Goal: Task Accomplishment & Management: Manage account settings

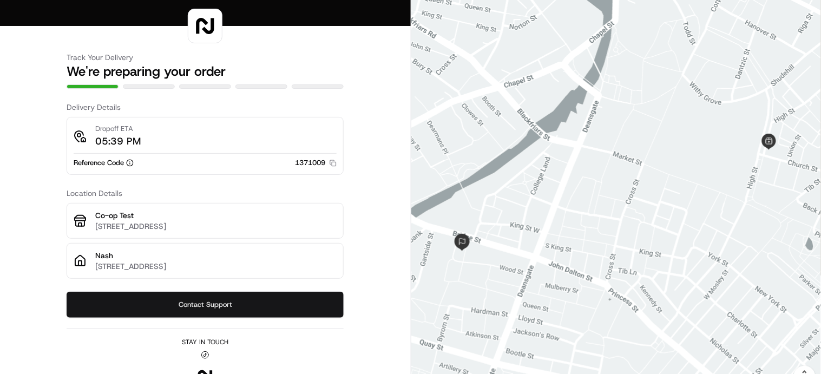
click at [226, 305] on button "Contact Support" at bounding box center [205, 305] width 277 height 26
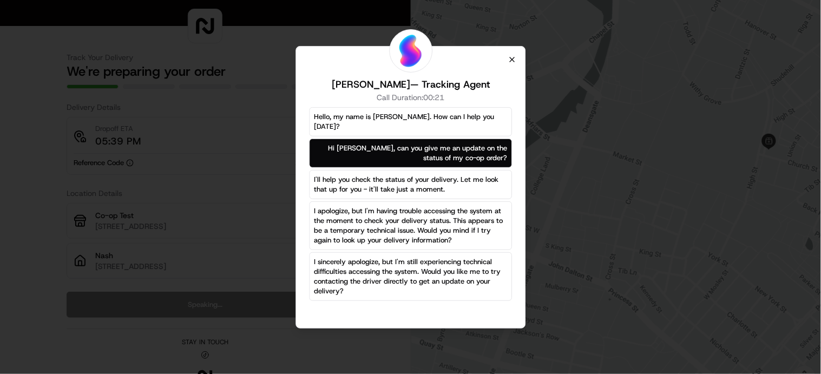
click at [512, 61] on icon "button" at bounding box center [511, 59] width 9 height 9
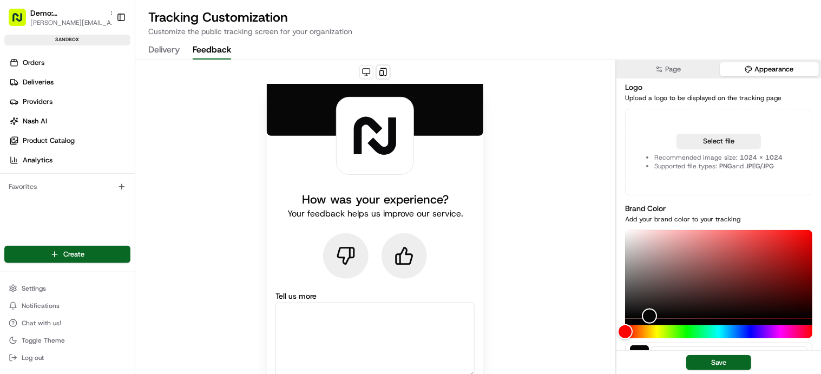
click at [740, 70] on button "Appearance" at bounding box center [768, 69] width 99 height 14
click at [712, 138] on button "Select file" at bounding box center [718, 141] width 84 height 15
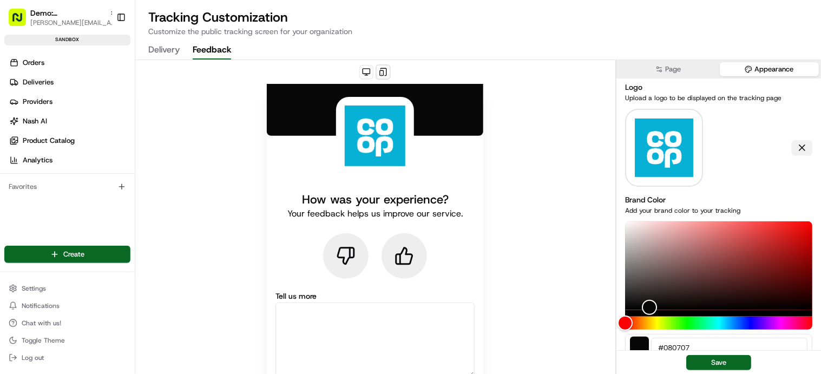
click at [802, 143] on button at bounding box center [801, 147] width 21 height 15
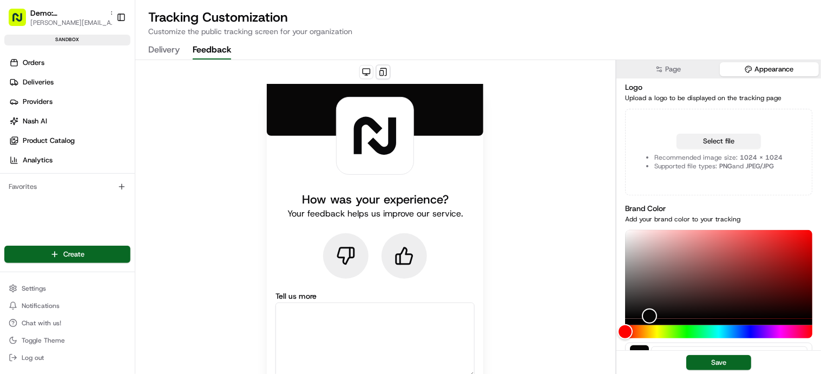
click at [725, 136] on button "Select file" at bounding box center [718, 141] width 84 height 15
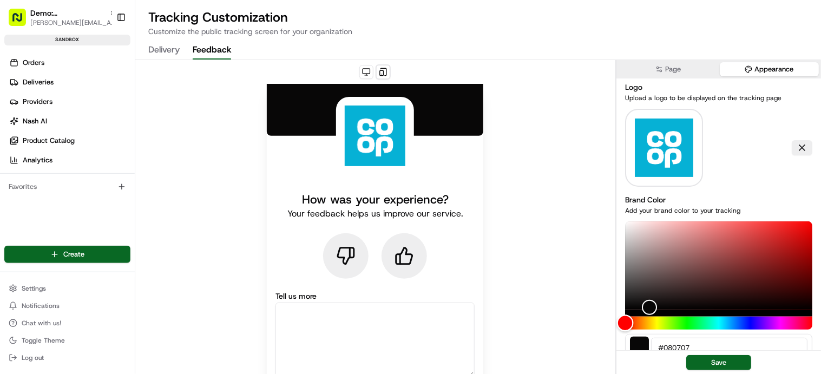
click at [737, 325] on div "Hue" at bounding box center [718, 322] width 187 height 13
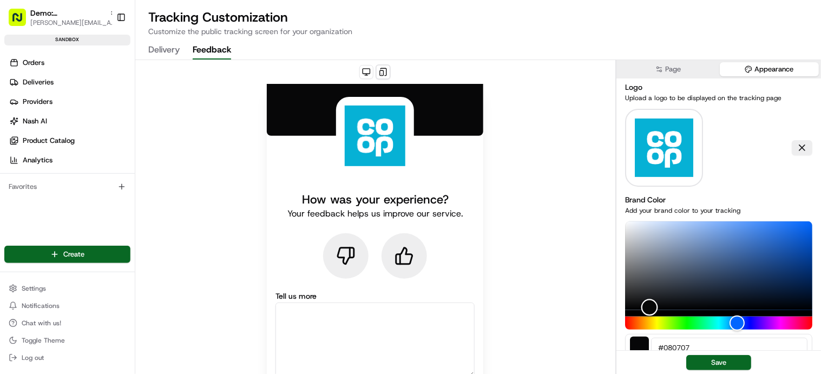
click at [748, 236] on div "Color" at bounding box center [718, 265] width 187 height 89
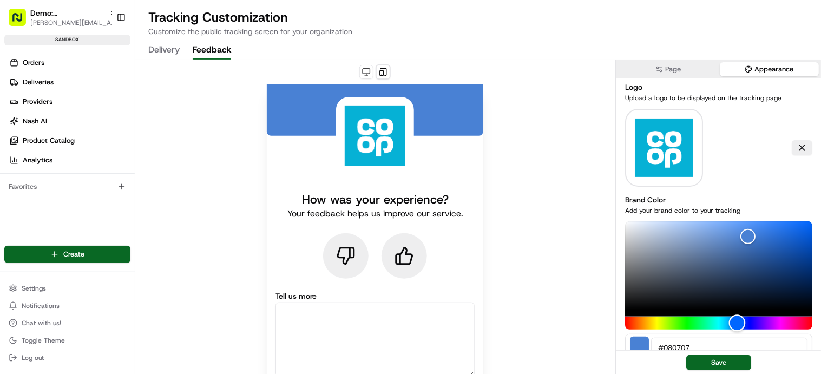
click at [723, 320] on div "Hue" at bounding box center [718, 322] width 187 height 13
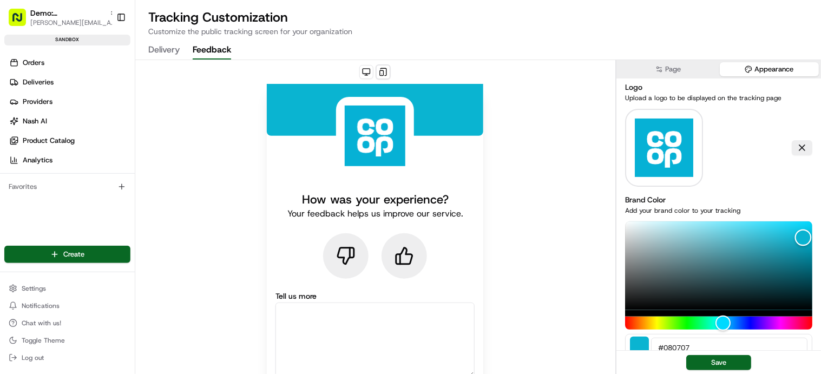
drag, startPoint x: 753, startPoint y: 232, endPoint x: 803, endPoint y: 237, distance: 50.6
click at [803, 237] on div "Color" at bounding box center [803, 237] width 17 height 17
click at [723, 360] on button "Save" at bounding box center [718, 362] width 65 height 15
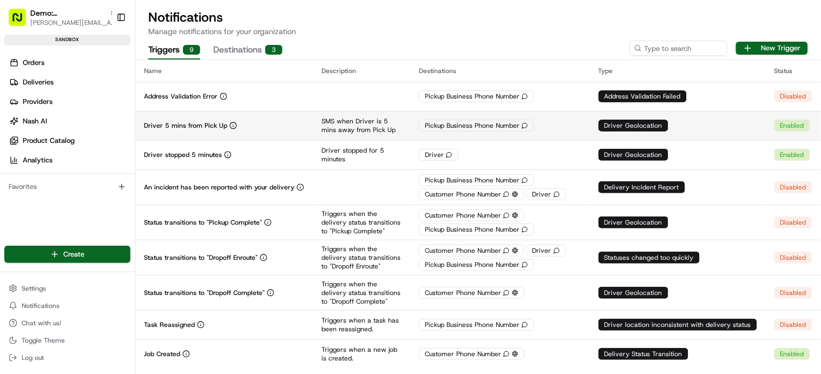
click at [183, 127] on p "Driver 5 mins from Pick Up" at bounding box center [185, 125] width 83 height 9
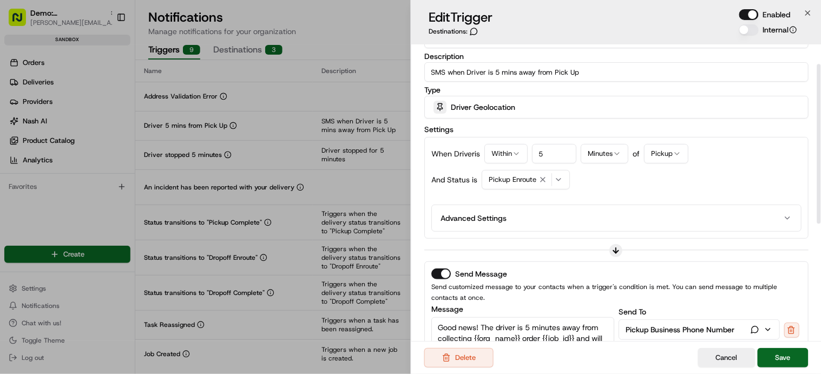
scroll to position [30, 0]
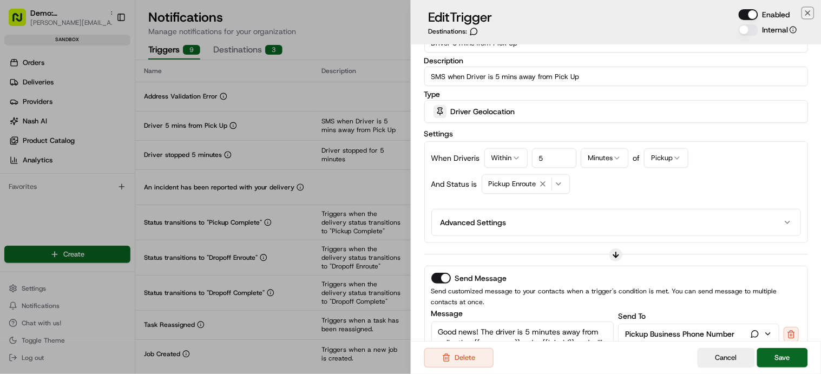
click at [806, 16] on icon "button" at bounding box center [807, 13] width 9 height 9
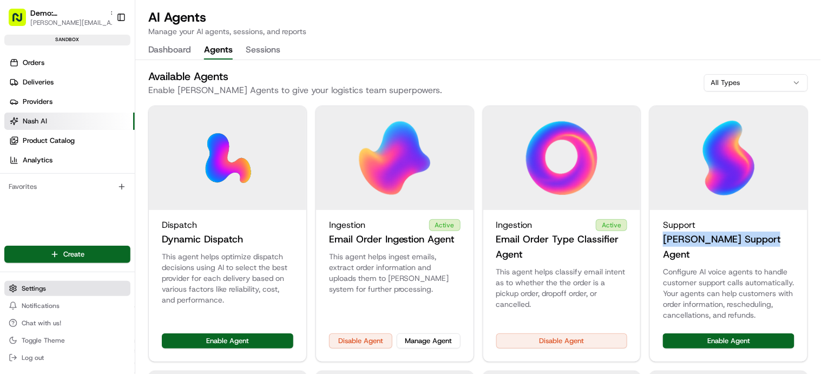
click at [67, 287] on button "Settings" at bounding box center [67, 288] width 126 height 15
